Goal: Find contact information: Find contact information

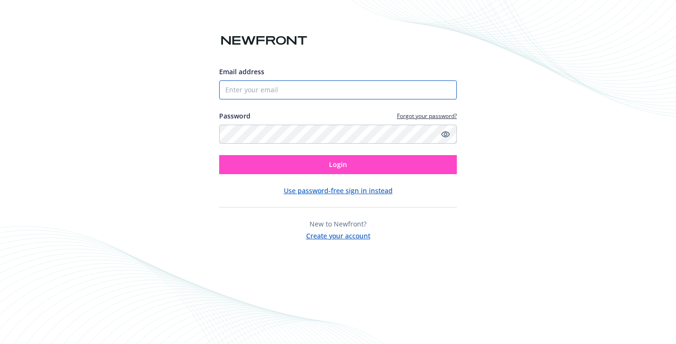
type input "[EMAIL_ADDRESS][DOMAIN_NAME]"
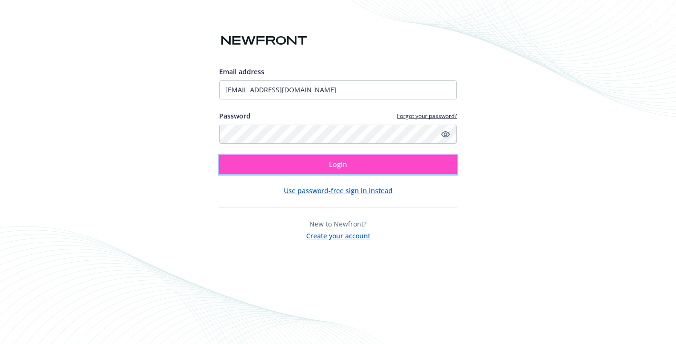
click at [310, 160] on button "Login" at bounding box center [338, 164] width 238 height 19
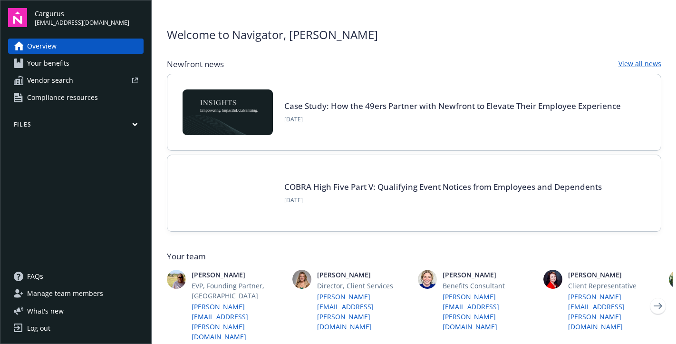
scroll to position [16, 0]
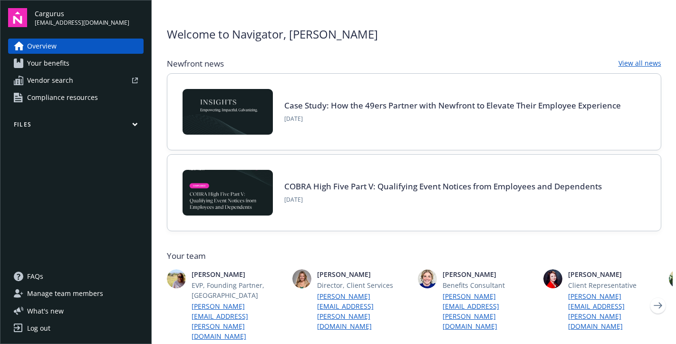
click at [45, 65] on span "Your benefits" at bounding box center [48, 63] width 42 height 15
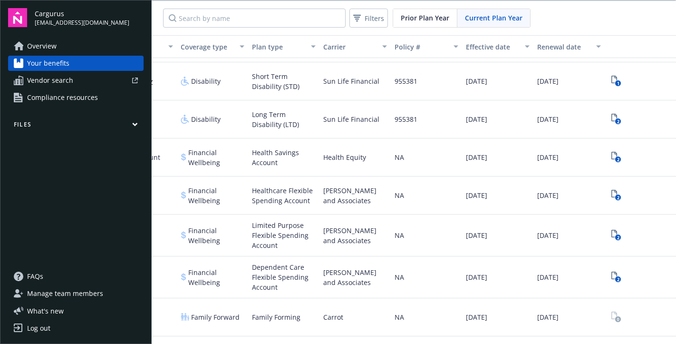
scroll to position [224, 0]
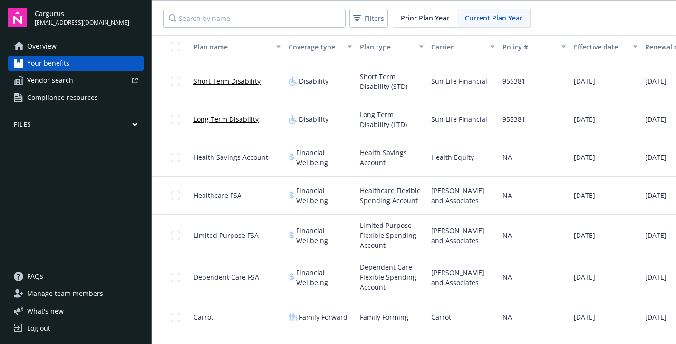
click at [50, 52] on span "Overview" at bounding box center [41, 45] width 29 height 15
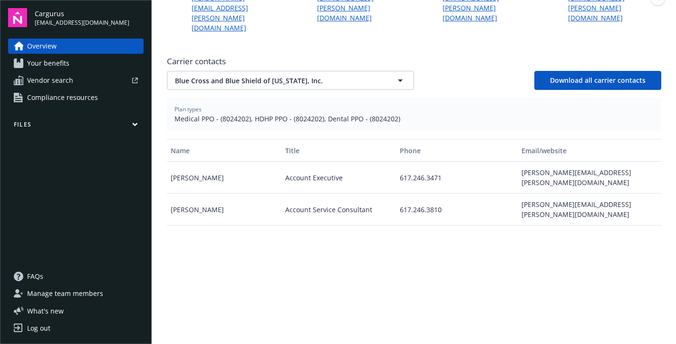
scroll to position [304, 0]
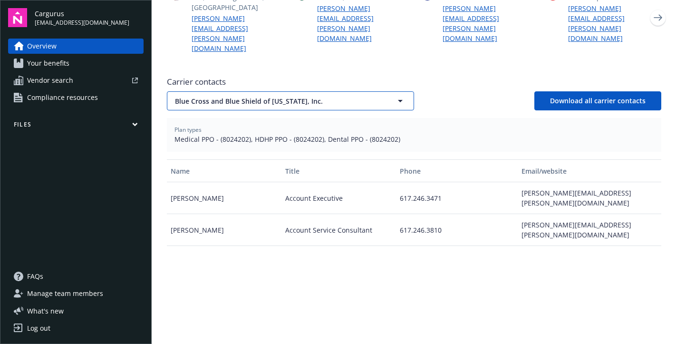
click at [272, 96] on span "Blue Cross and Blue Shield of [US_STATE], Inc." at bounding box center [274, 101] width 198 height 10
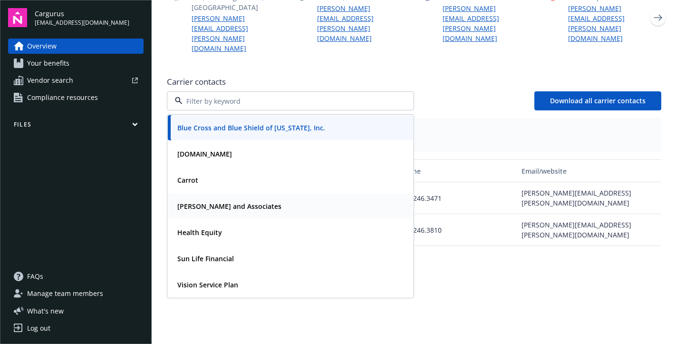
click at [205, 201] on strong "[PERSON_NAME] and Associates" at bounding box center [229, 205] width 104 height 9
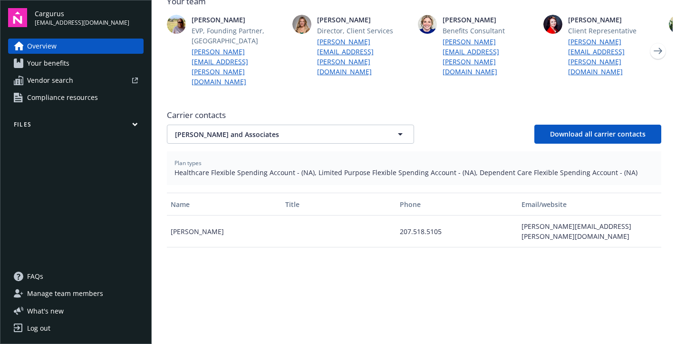
scroll to position [246, 0]
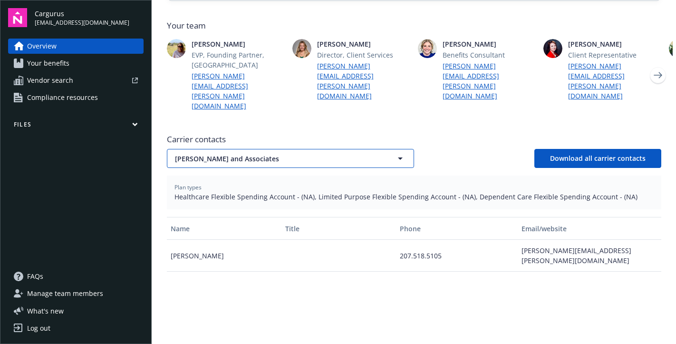
click at [369, 149] on button "[PERSON_NAME] and Associates" at bounding box center [290, 158] width 247 height 19
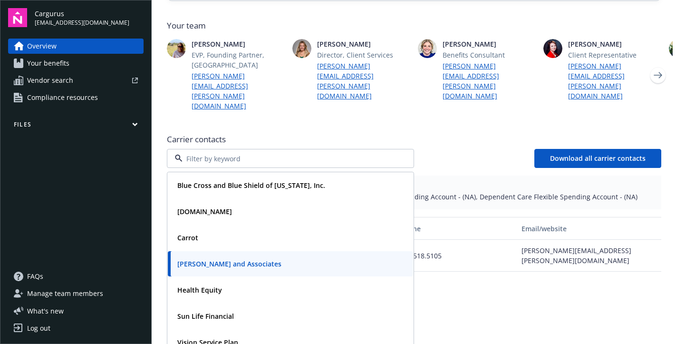
click at [443, 134] on span "Carrier contacts" at bounding box center [414, 139] width 494 height 11
